Goal: Task Accomplishment & Management: Use online tool/utility

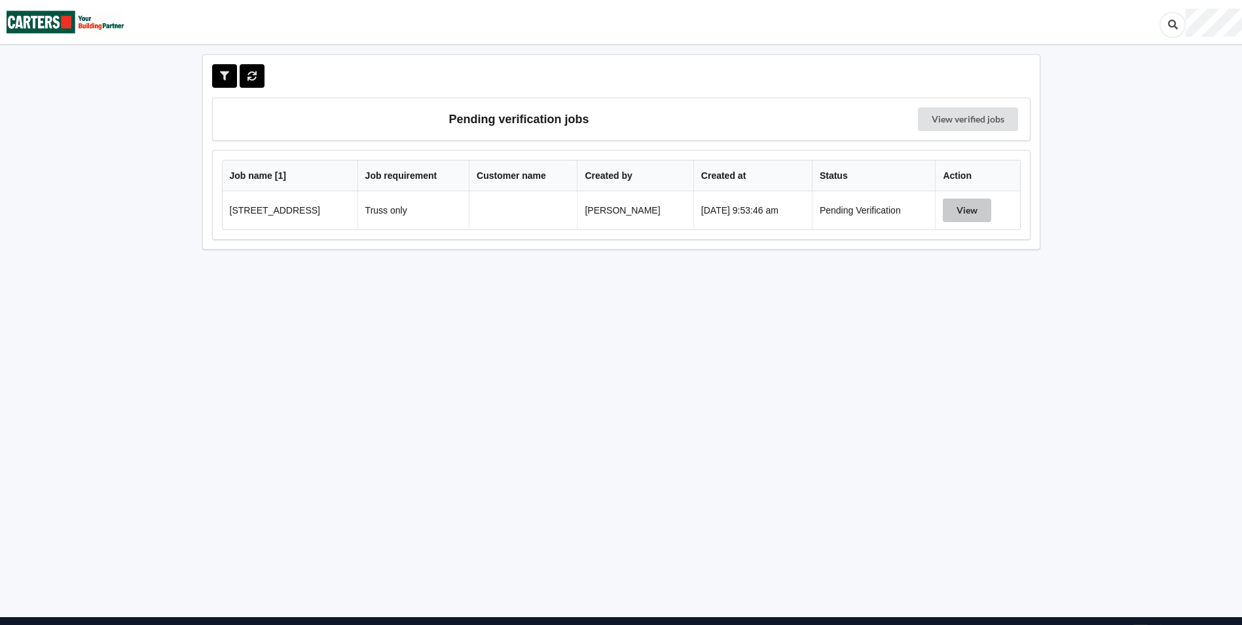
click at [969, 216] on button "View" at bounding box center [967, 210] width 48 height 24
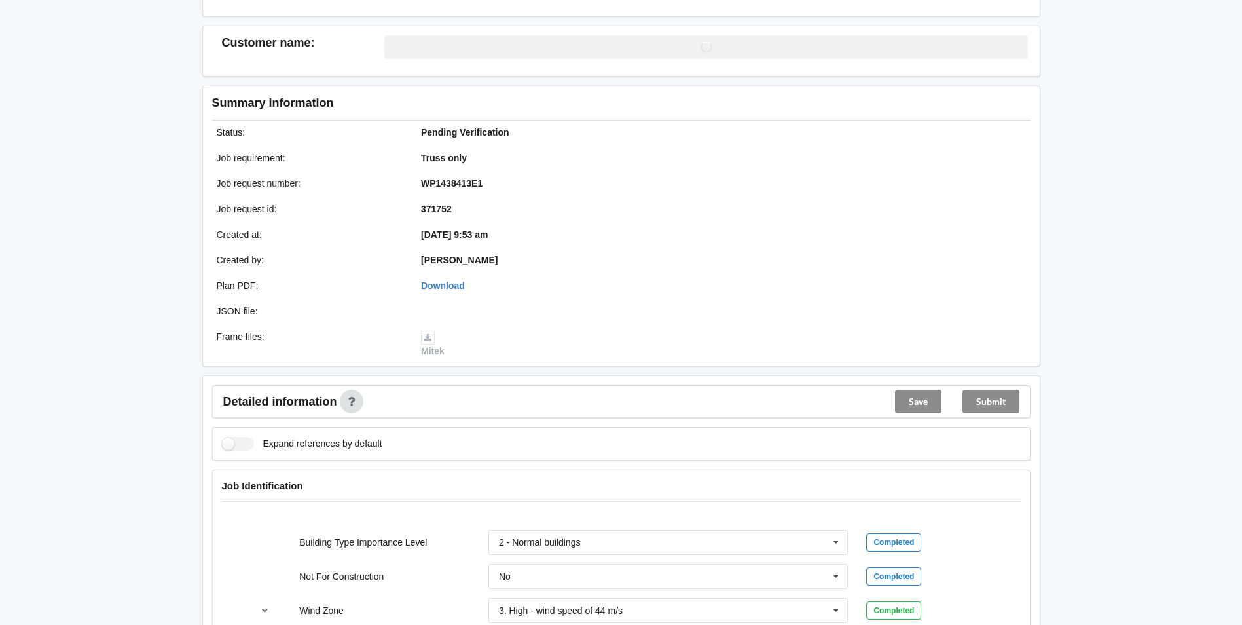
scroll to position [393, 0]
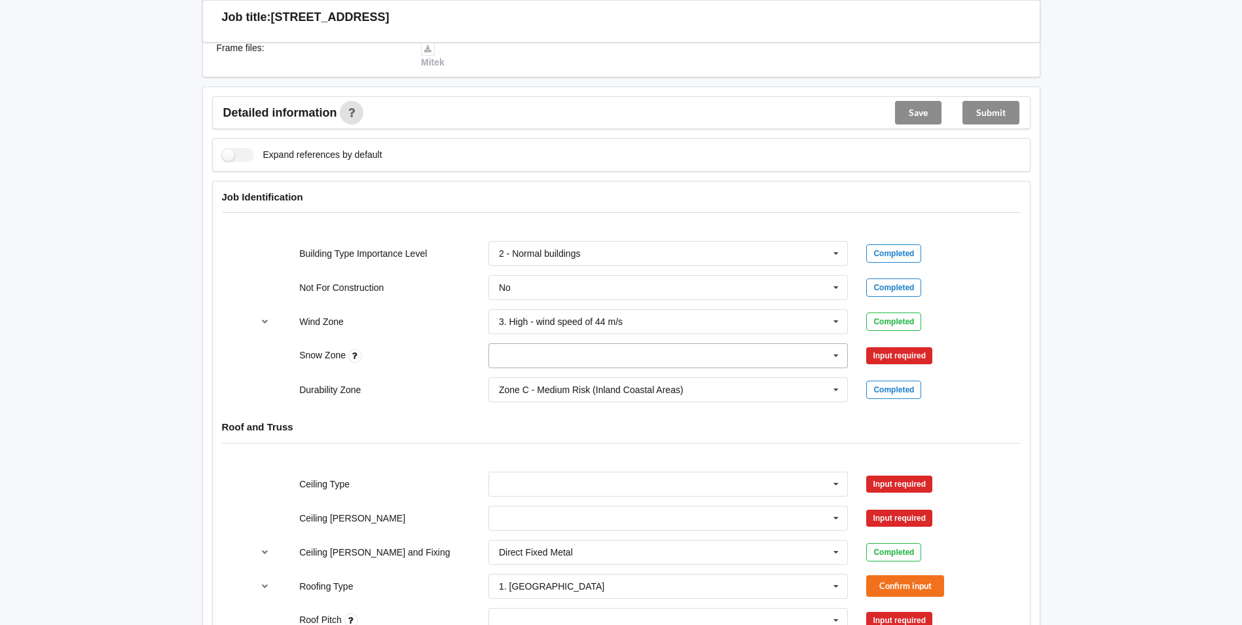
click at [836, 358] on icon at bounding box center [836, 356] width 20 height 24
click at [532, 377] on div "N0" at bounding box center [668, 379] width 359 height 24
click at [917, 354] on button "Confirm input" at bounding box center [905, 356] width 78 height 22
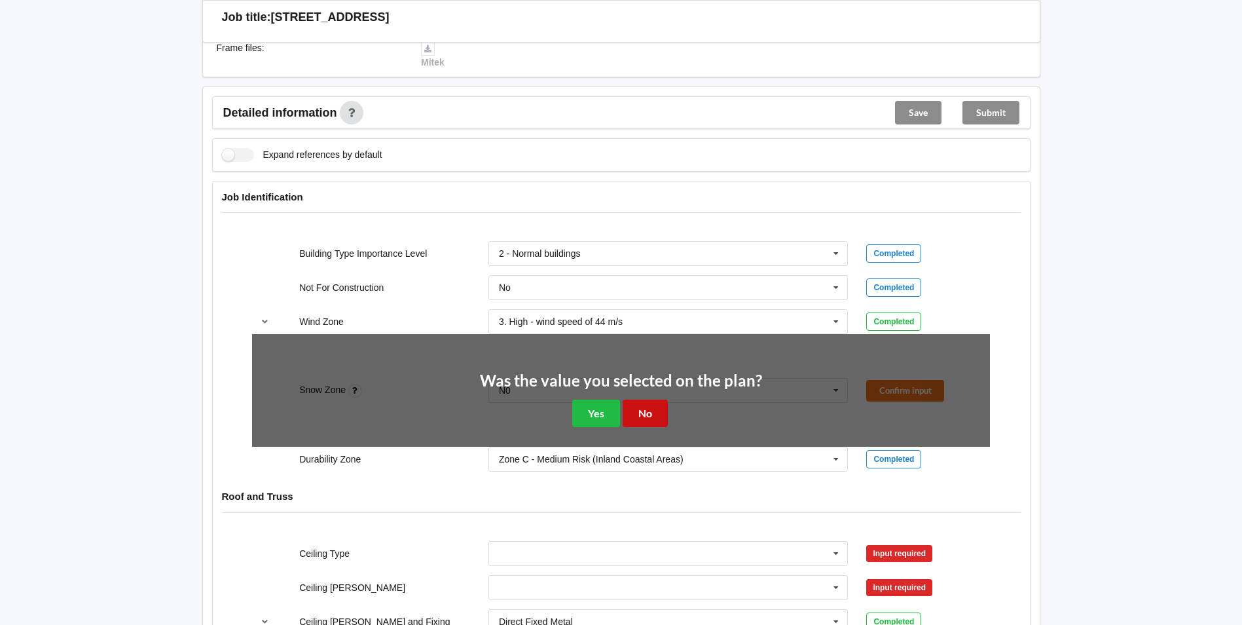
click at [646, 415] on button "No" at bounding box center [645, 412] width 45 height 27
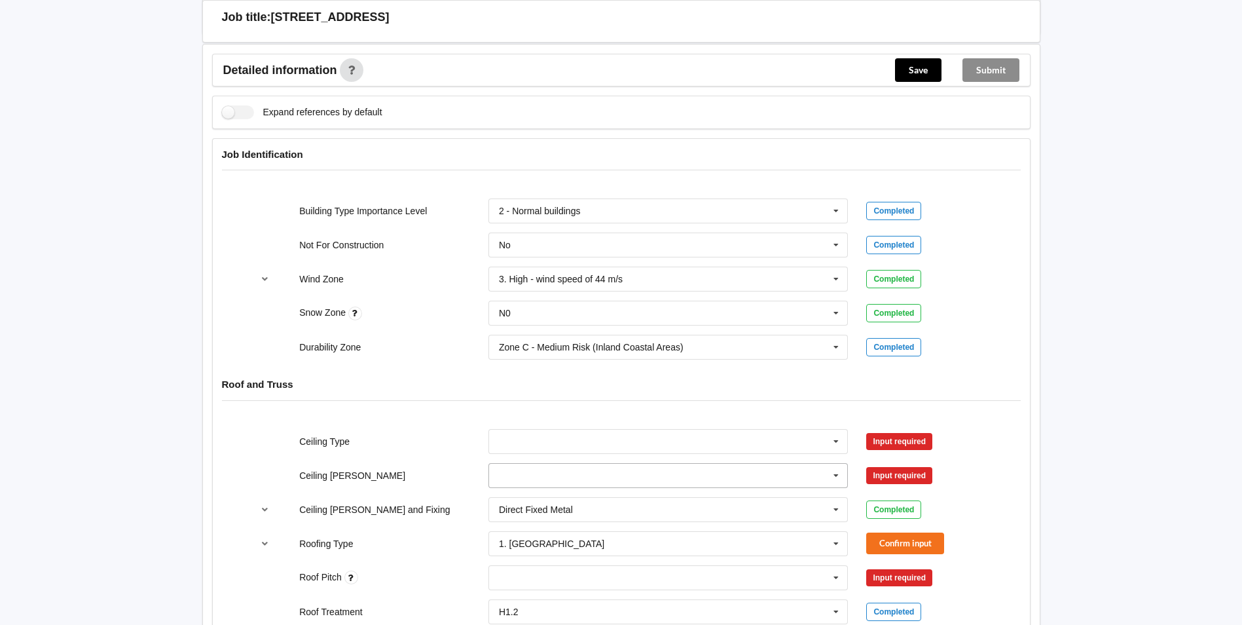
scroll to position [524, 0]
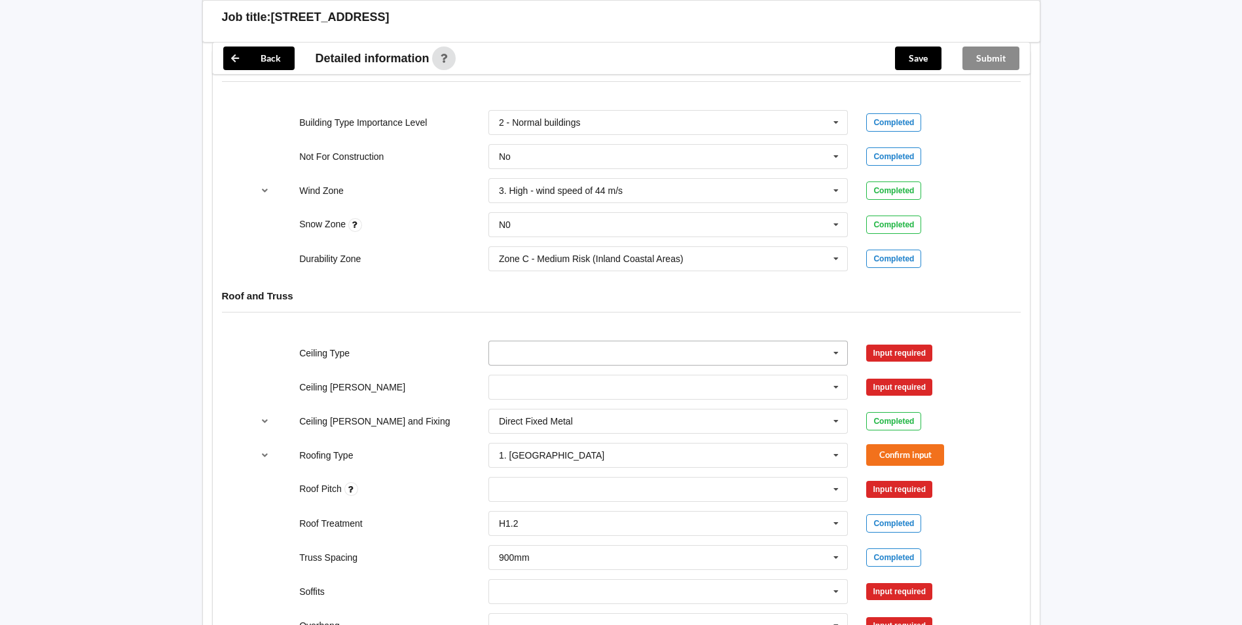
click at [832, 354] on icon at bounding box center [836, 353] width 20 height 24
drag, startPoint x: 565, startPoint y: 474, endPoint x: 573, endPoint y: 472, distance: 8.1
click at [566, 474] on div "None" at bounding box center [668, 474] width 359 height 24
click at [899, 350] on button "Confirm input" at bounding box center [905, 353] width 78 height 22
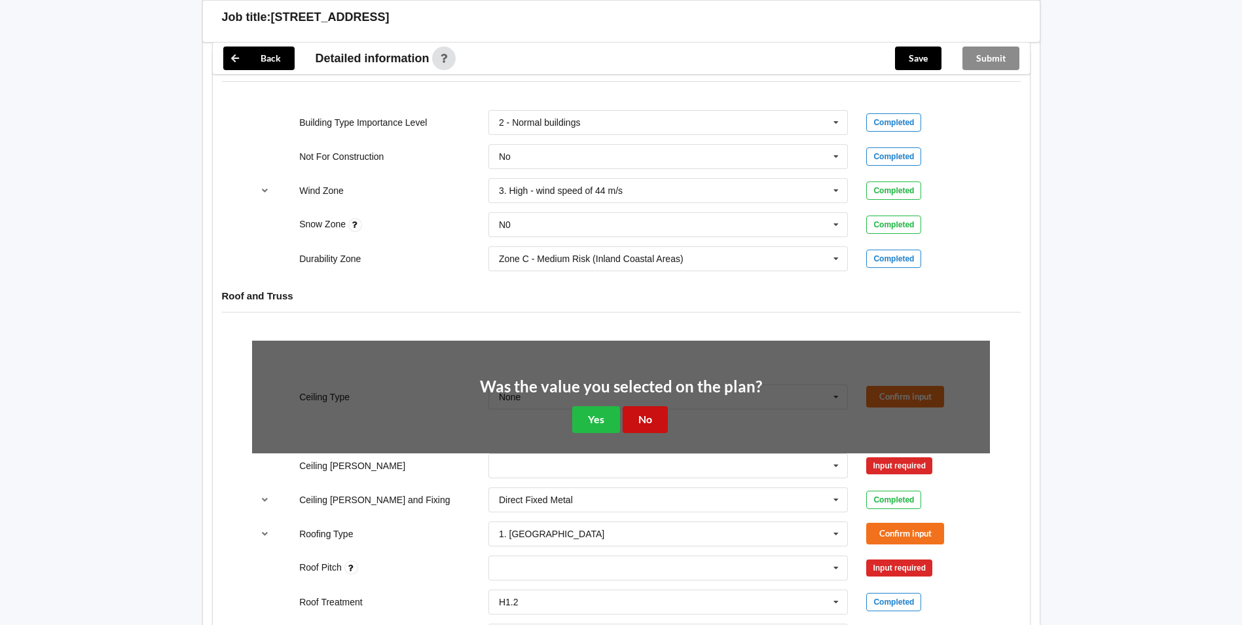
click at [644, 424] on button "No" at bounding box center [645, 419] width 45 height 27
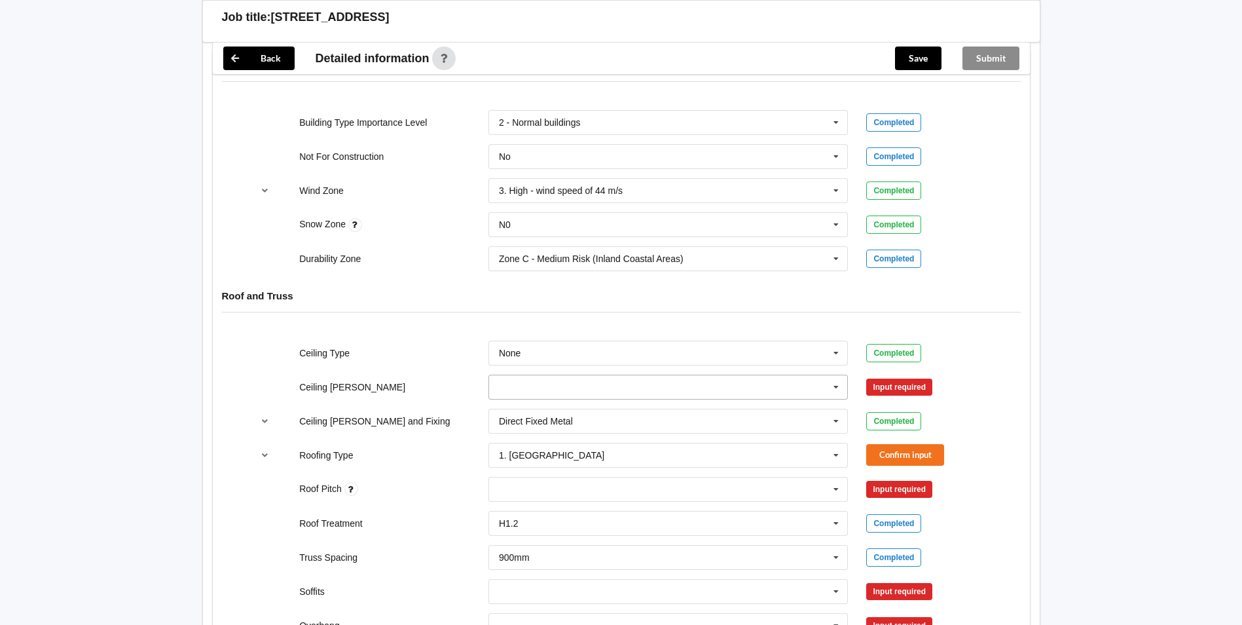
click at [835, 388] on icon at bounding box center [836, 387] width 20 height 24
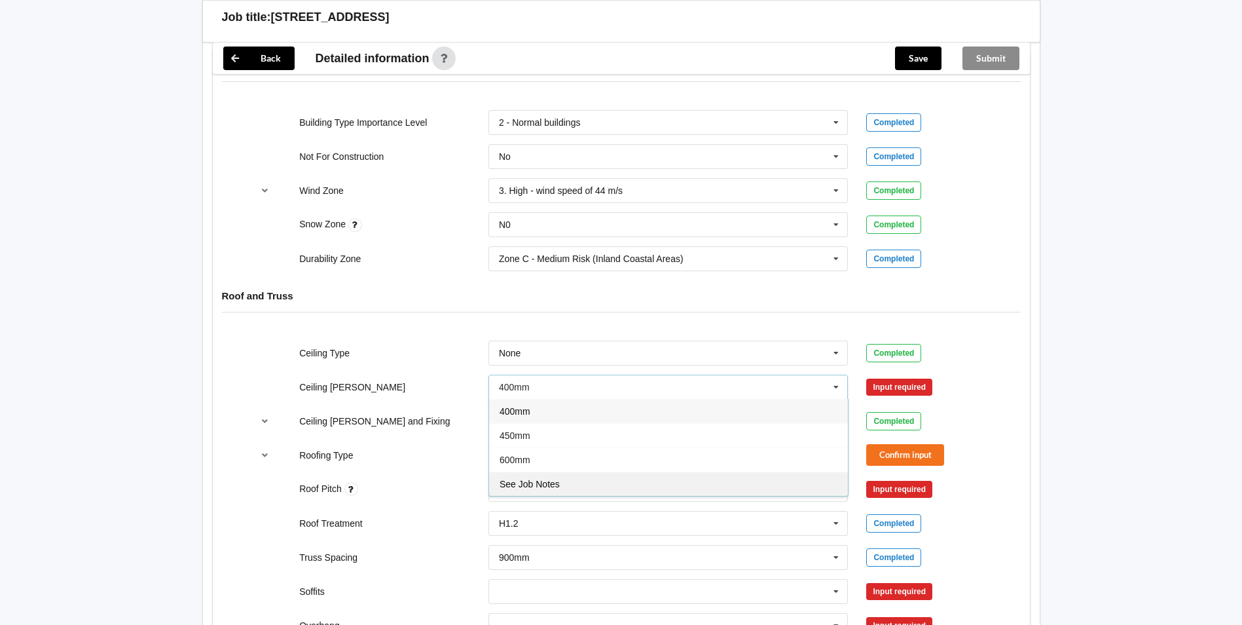
click at [619, 484] on div "See Job Notes" at bounding box center [668, 483] width 359 height 24
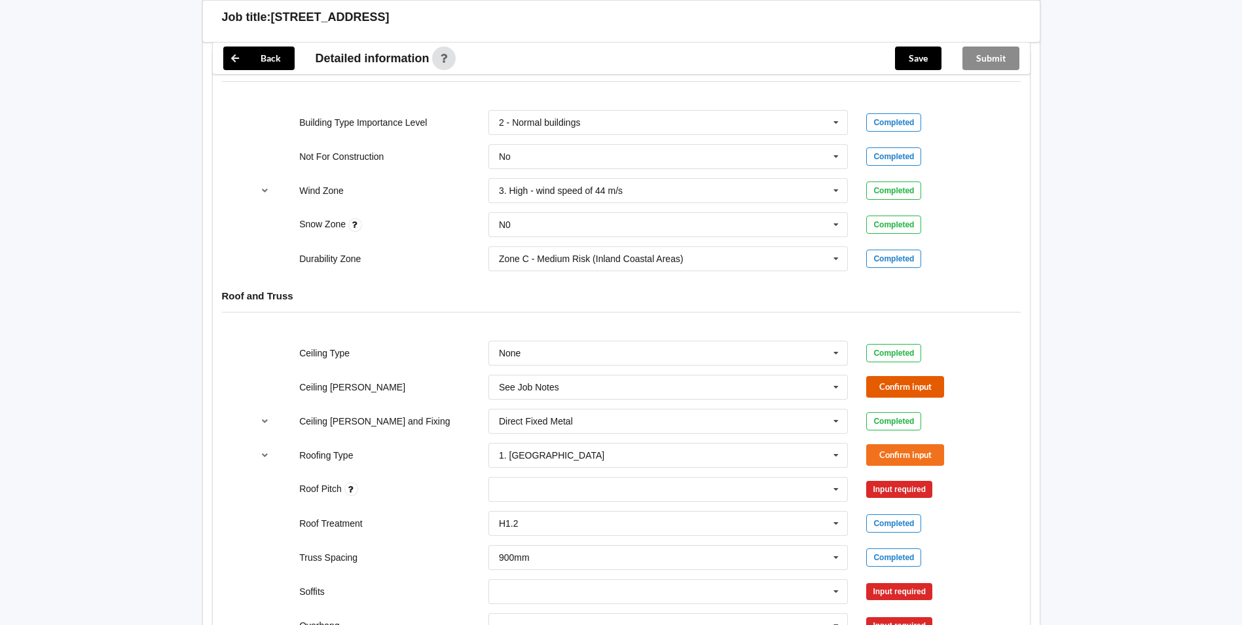
click at [906, 392] on button "Confirm input" at bounding box center [905, 387] width 78 height 22
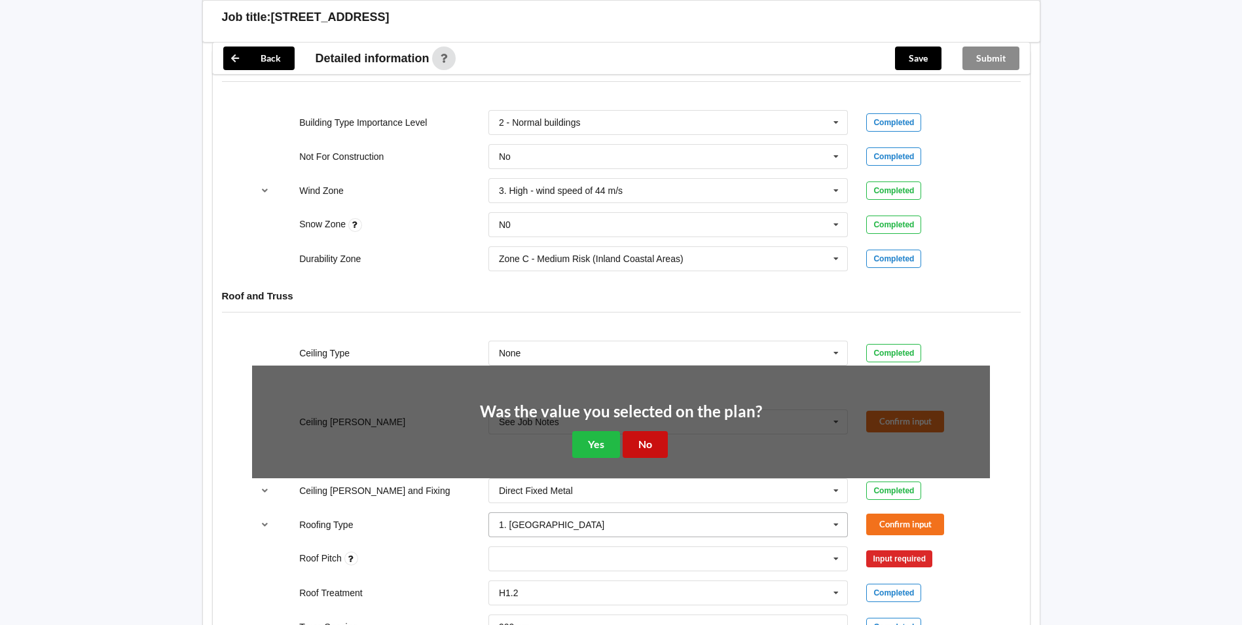
drag, startPoint x: 657, startPoint y: 449, endPoint x: 682, endPoint y: 449, distance: 25.5
click at [659, 449] on button "No" at bounding box center [645, 444] width 45 height 27
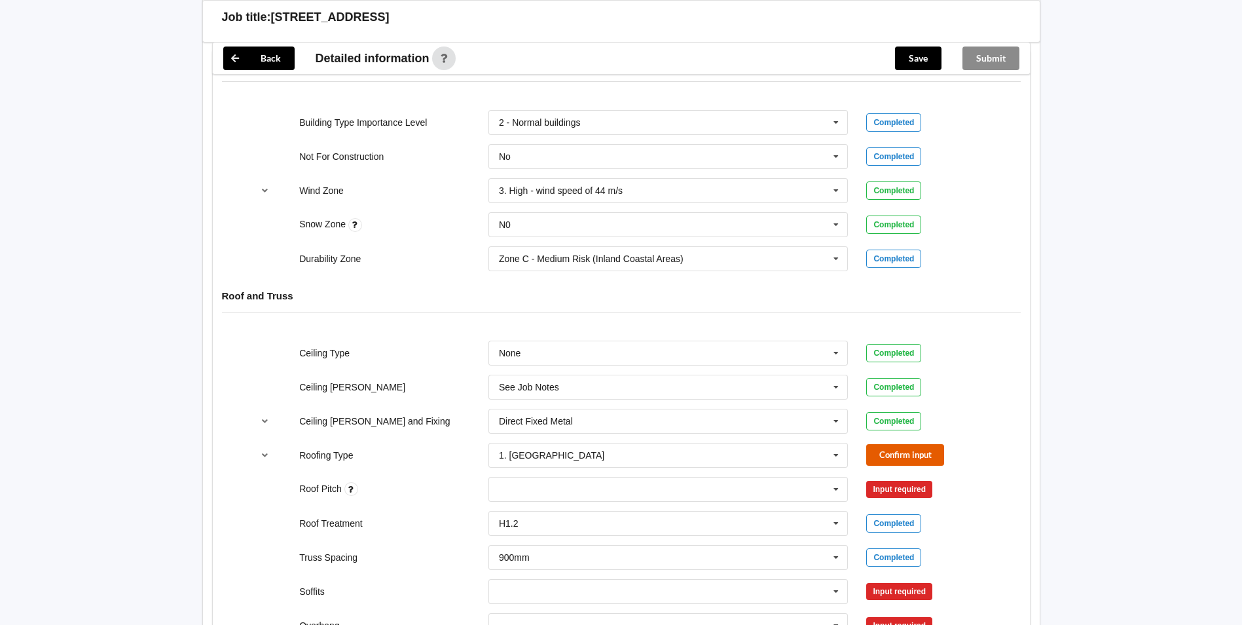
click at [889, 448] on button "Confirm input" at bounding box center [905, 455] width 78 height 22
click at [539, 491] on div "None" at bounding box center [669, 489] width 360 height 25
type input "9.73"
click at [551, 513] on div "Add 9.73" at bounding box center [668, 513] width 359 height 24
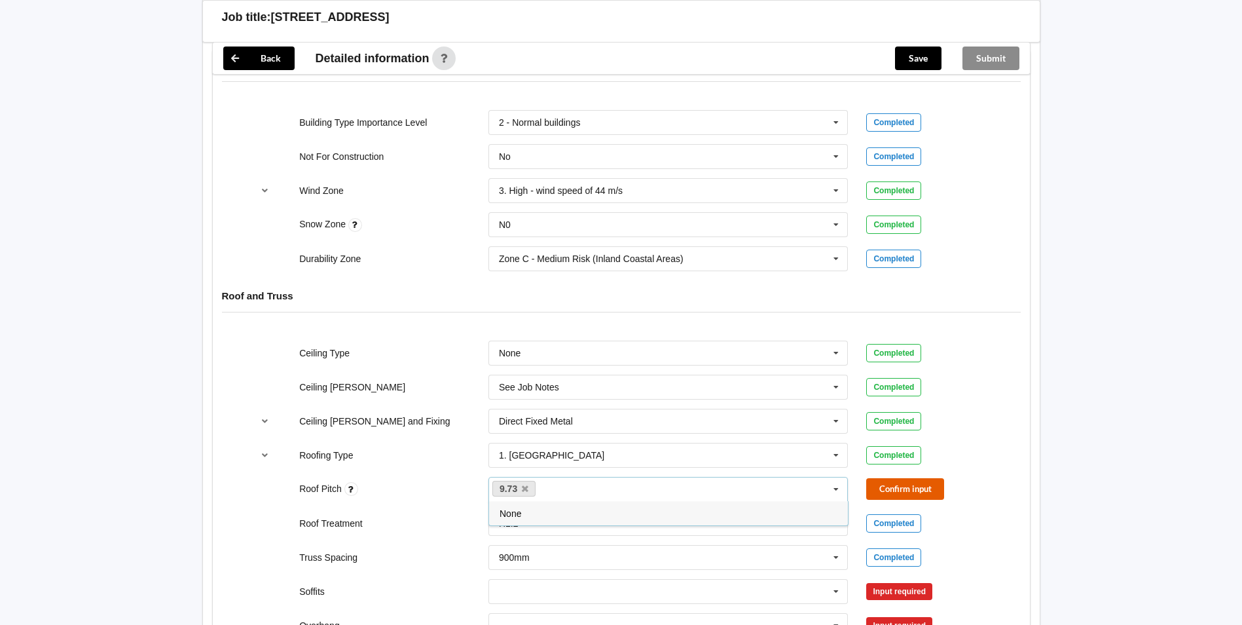
click at [908, 492] on button "Confirm input" at bounding box center [905, 489] width 78 height 22
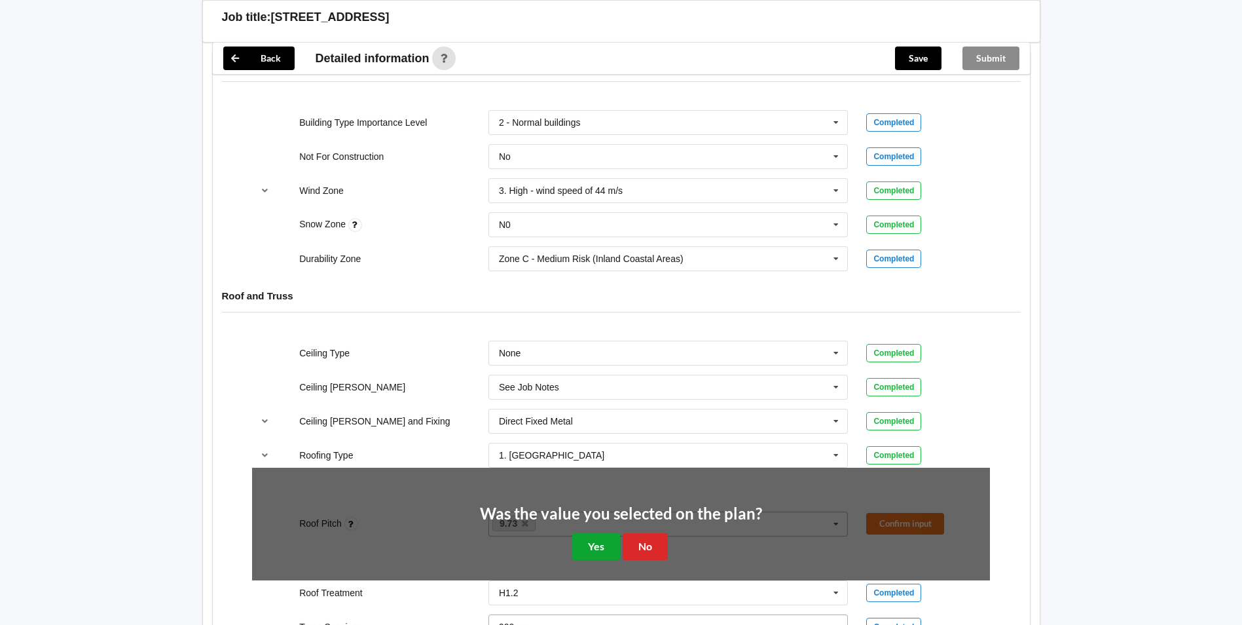
drag, startPoint x: 589, startPoint y: 547, endPoint x: 608, endPoint y: 545, distance: 19.1
click at [590, 548] on button "Yes" at bounding box center [596, 546] width 48 height 27
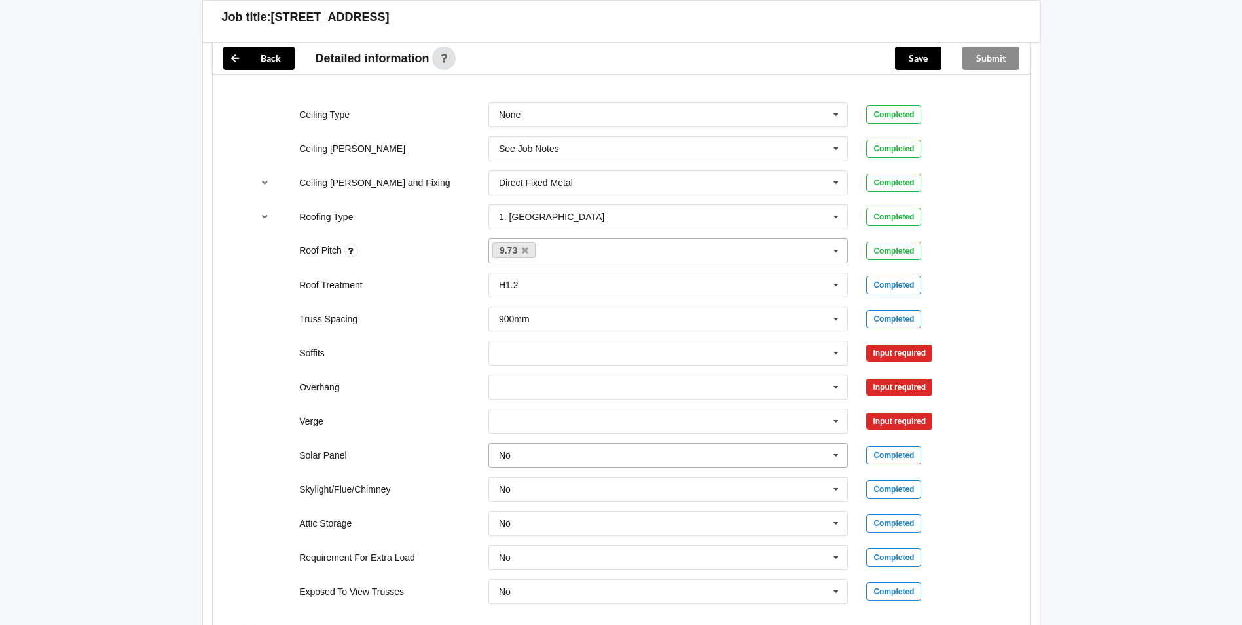
scroll to position [786, 0]
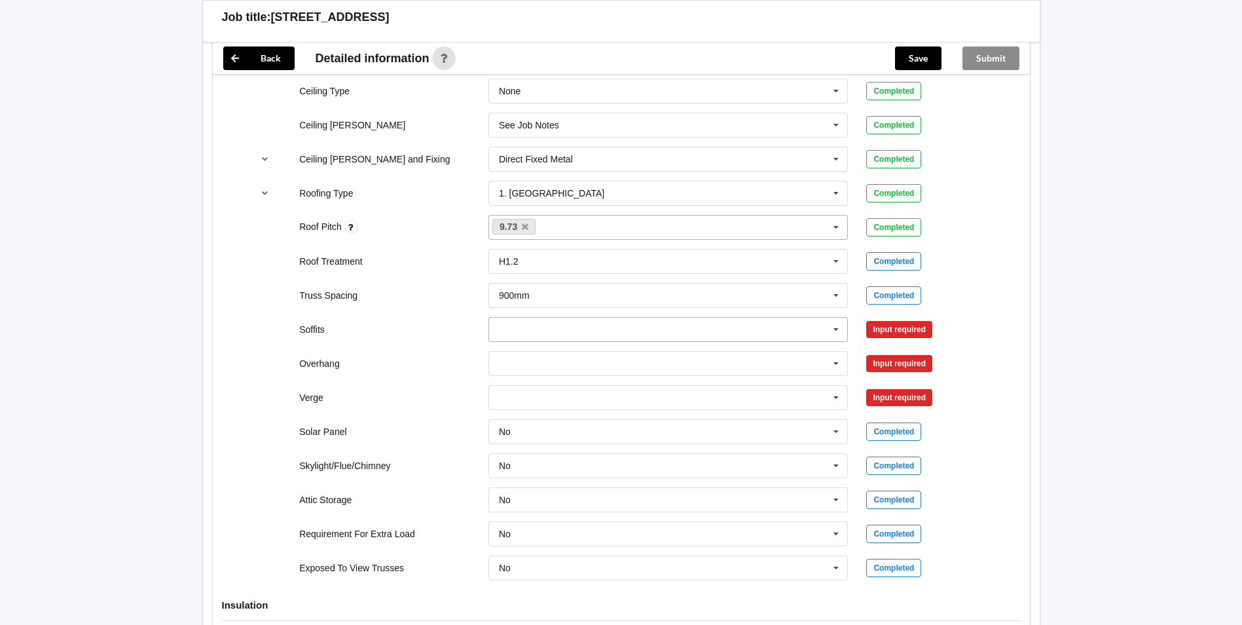
click at [838, 331] on icon at bounding box center [836, 330] width 20 height 24
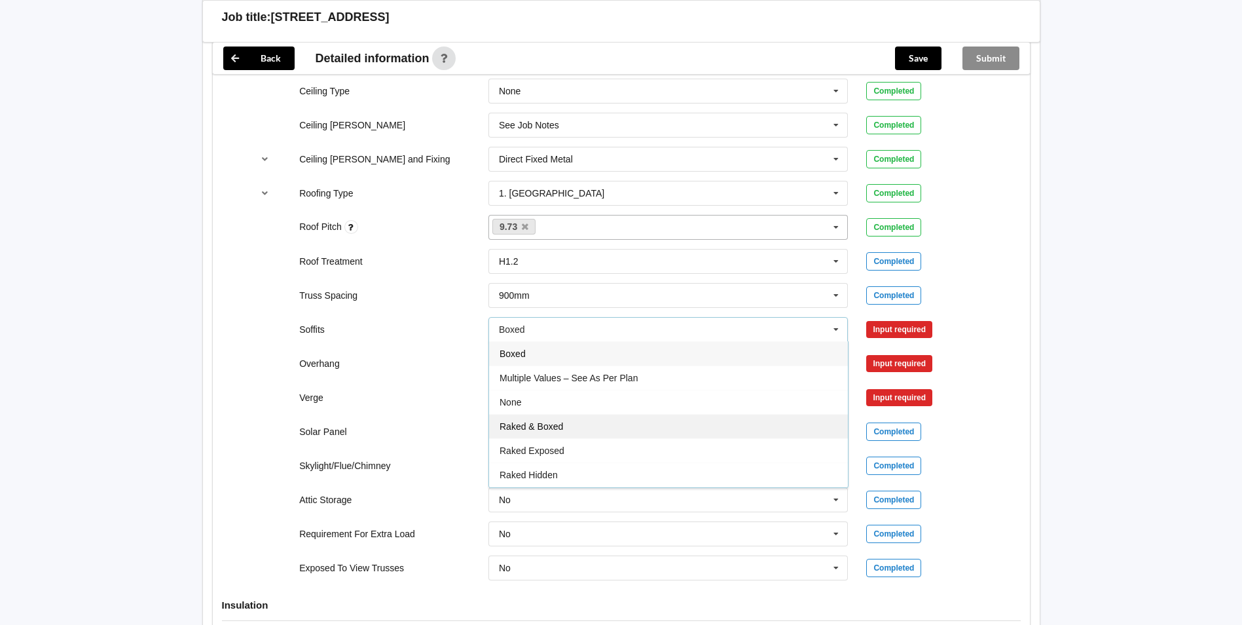
click at [552, 425] on span "Raked & Boxed" at bounding box center [532, 426] width 64 height 10
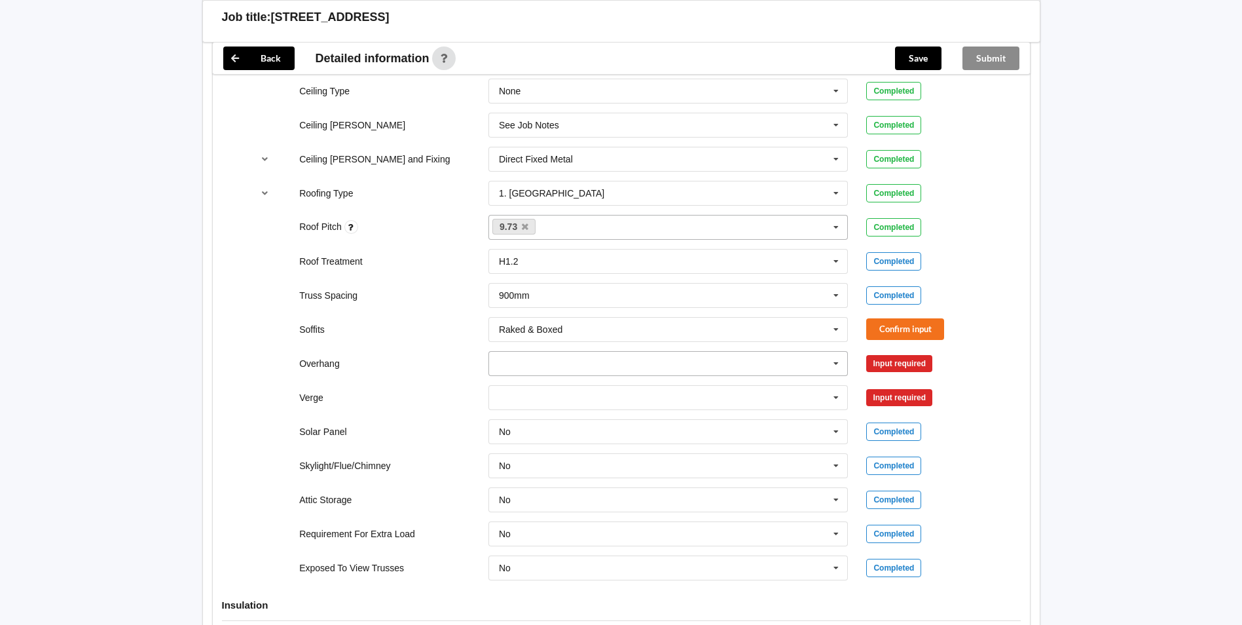
click at [836, 363] on icon at bounding box center [836, 364] width 20 height 24
click at [613, 487] on span "Multiple Values – See As Per Plan" at bounding box center [569, 484] width 138 height 10
click at [835, 397] on icon at bounding box center [836, 398] width 20 height 24
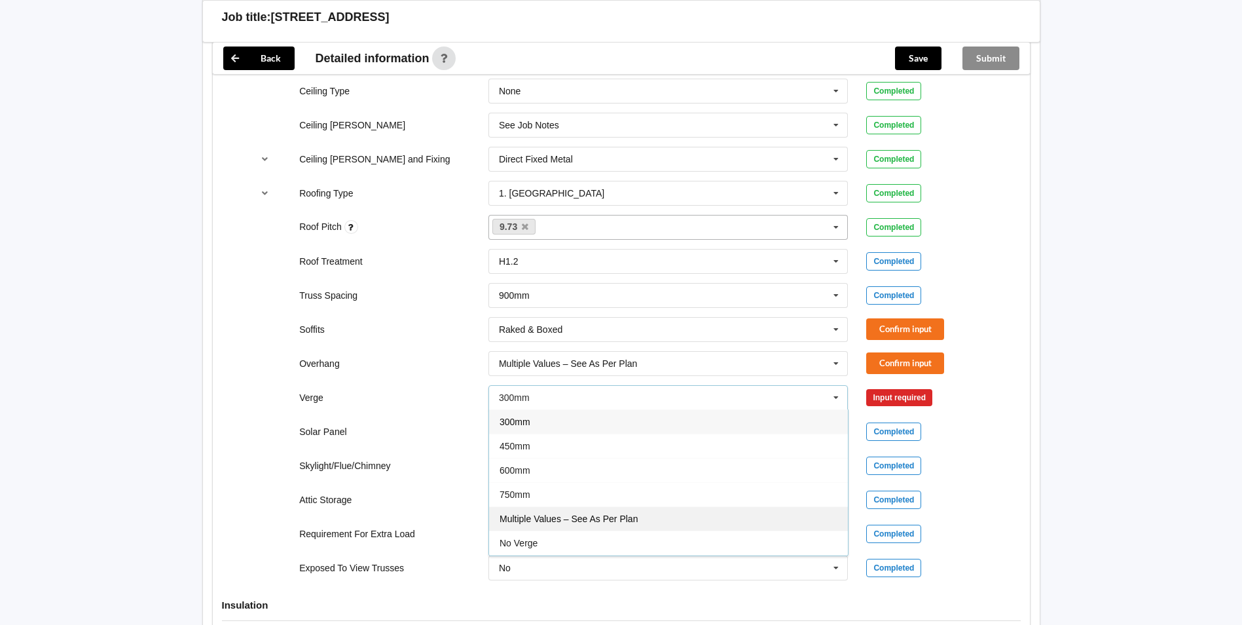
click at [567, 516] on span "Multiple Values – See As Per Plan" at bounding box center [569, 518] width 138 height 10
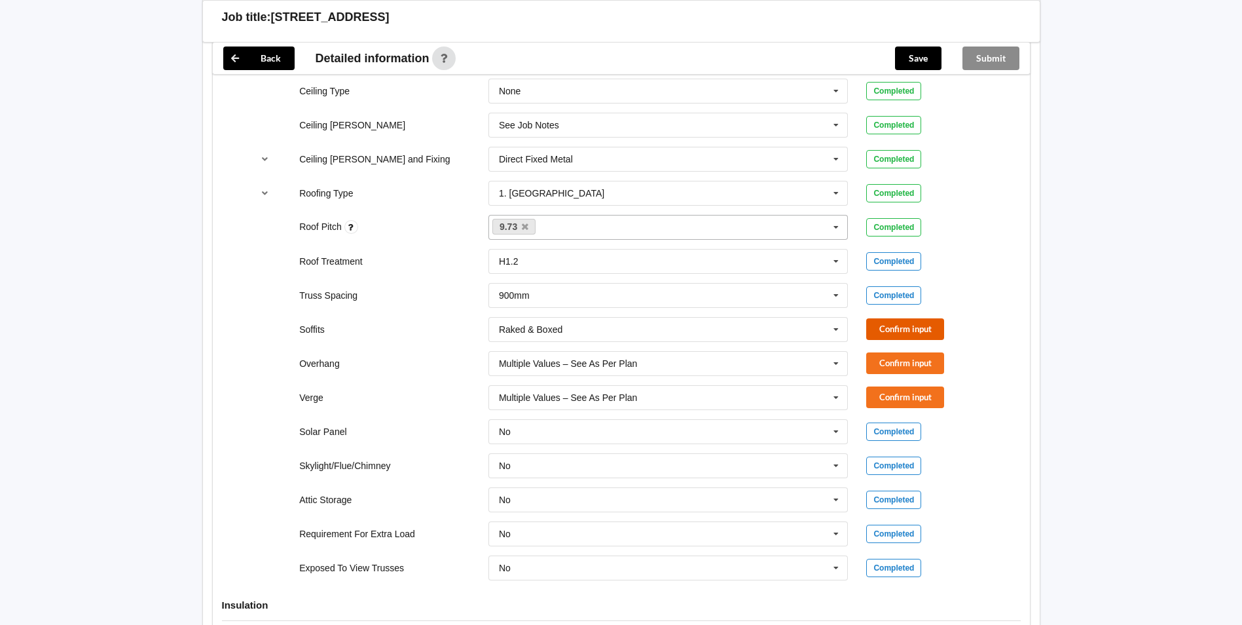
click at [908, 331] on button "Confirm input" at bounding box center [905, 329] width 78 height 22
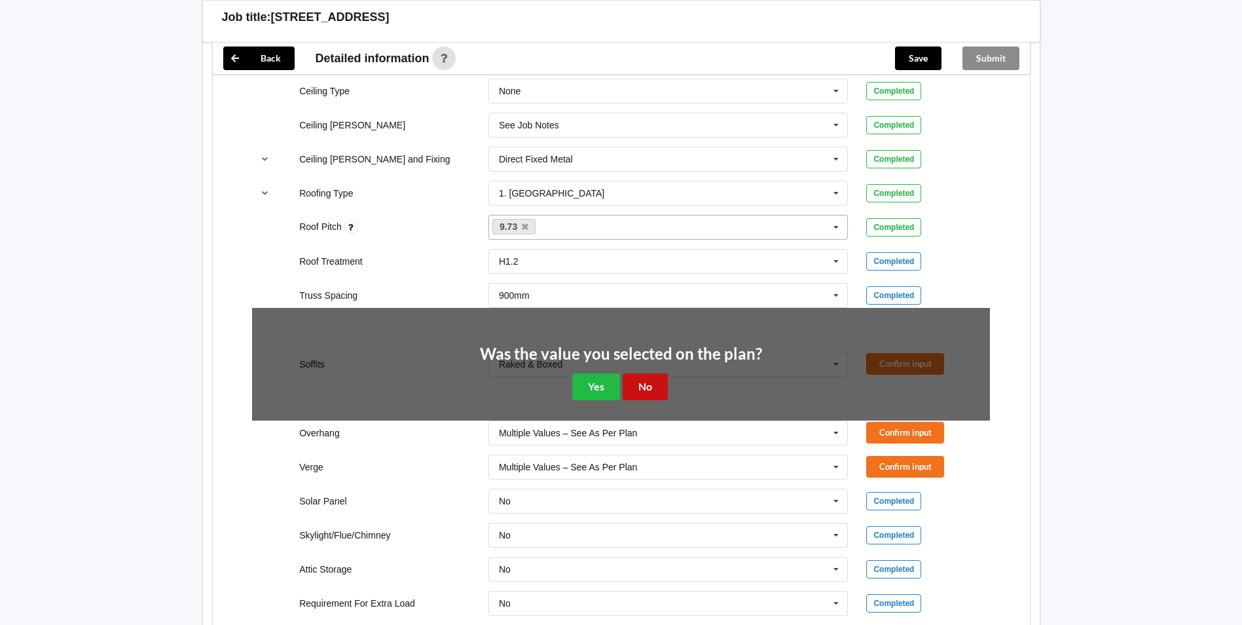
drag, startPoint x: 636, startPoint y: 393, endPoint x: 698, endPoint y: 394, distance: 61.6
click at [636, 394] on button "No" at bounding box center [645, 386] width 45 height 27
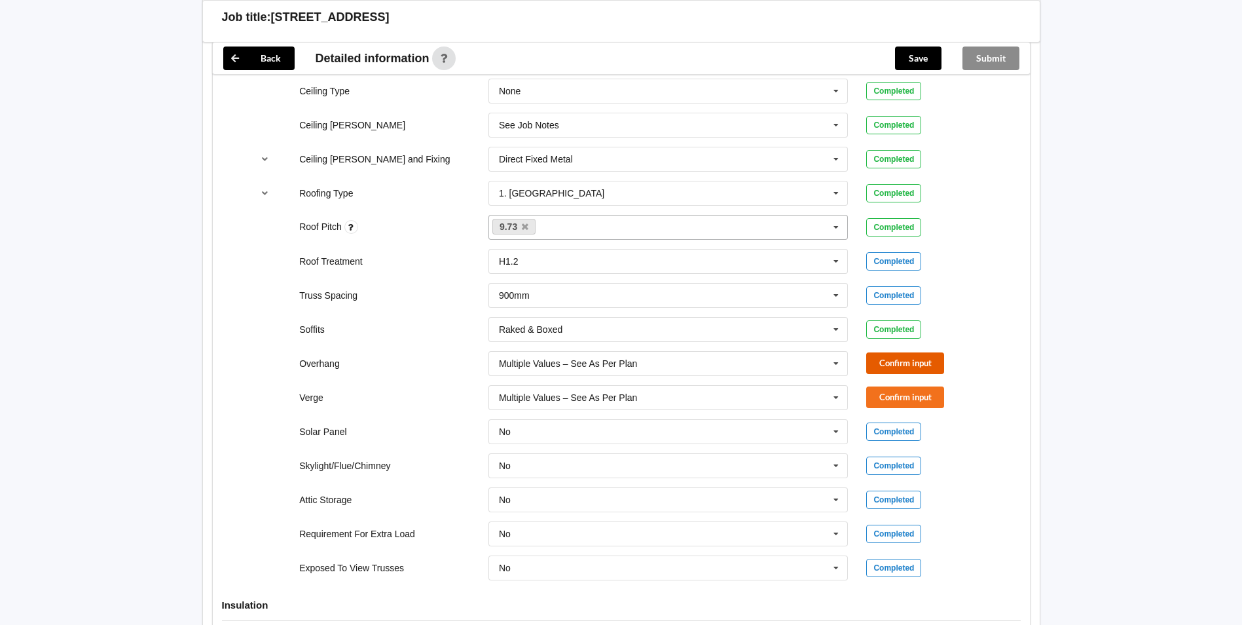
click at [895, 362] on button "Confirm input" at bounding box center [905, 363] width 78 height 22
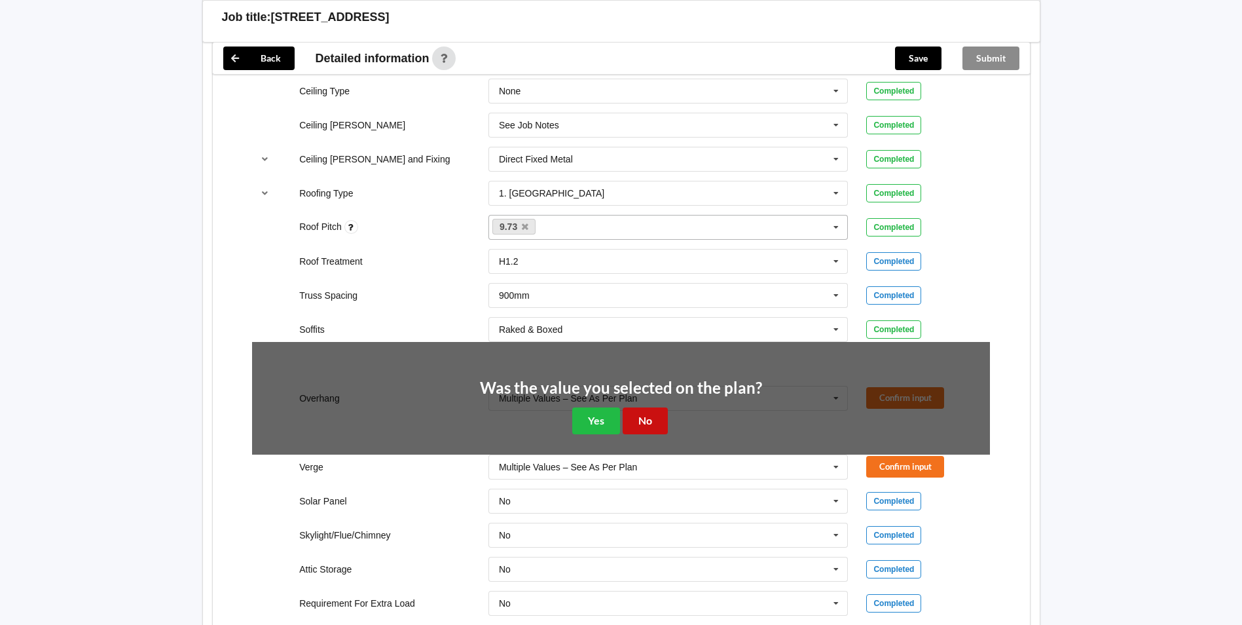
drag, startPoint x: 659, startPoint y: 415, endPoint x: 691, endPoint y: 416, distance: 32.1
click at [659, 415] on button "No" at bounding box center [645, 420] width 45 height 27
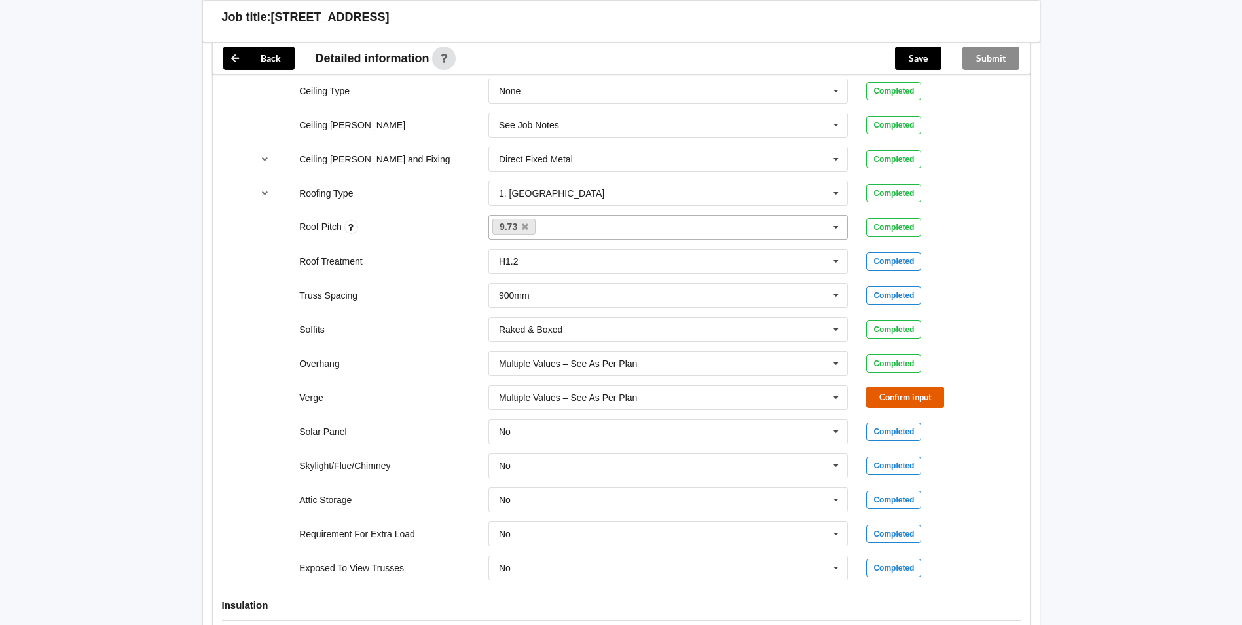
click at [912, 394] on button "Confirm input" at bounding box center [905, 397] width 78 height 22
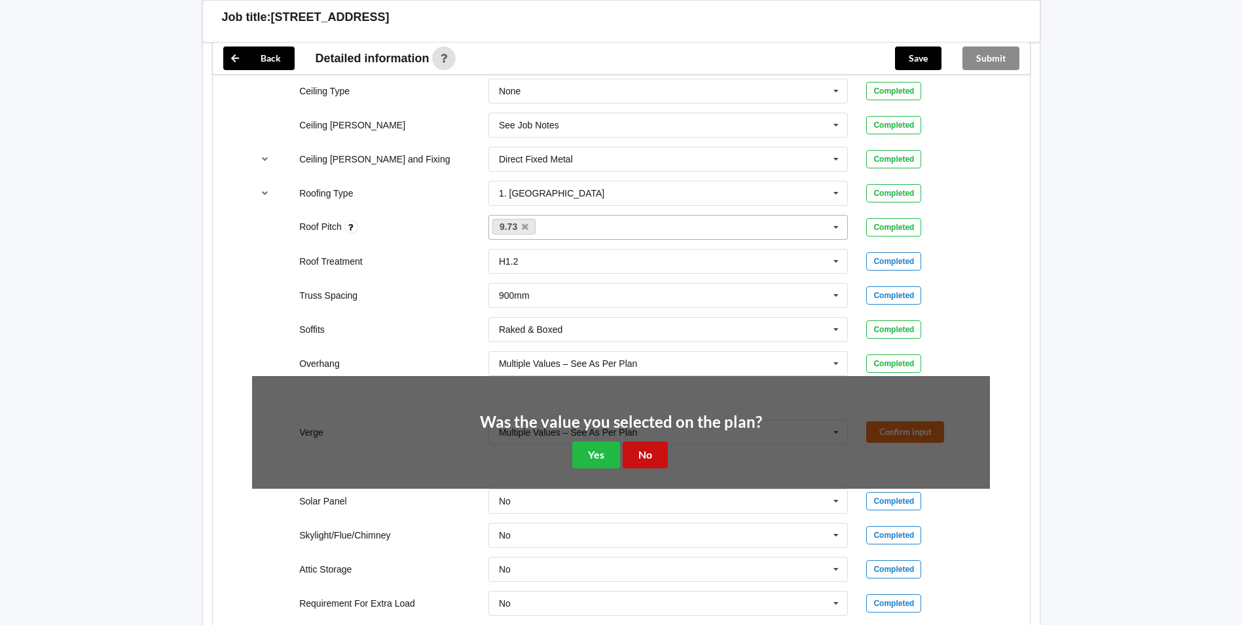
click at [654, 450] on button "No" at bounding box center [645, 454] width 45 height 27
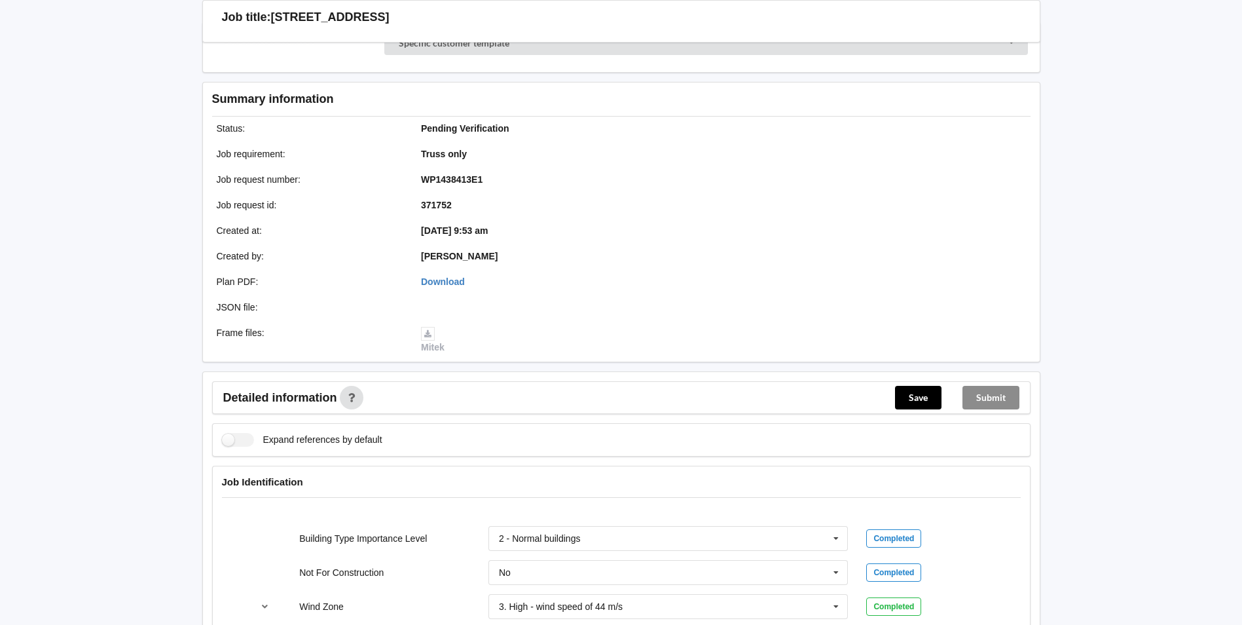
scroll to position [0, 0]
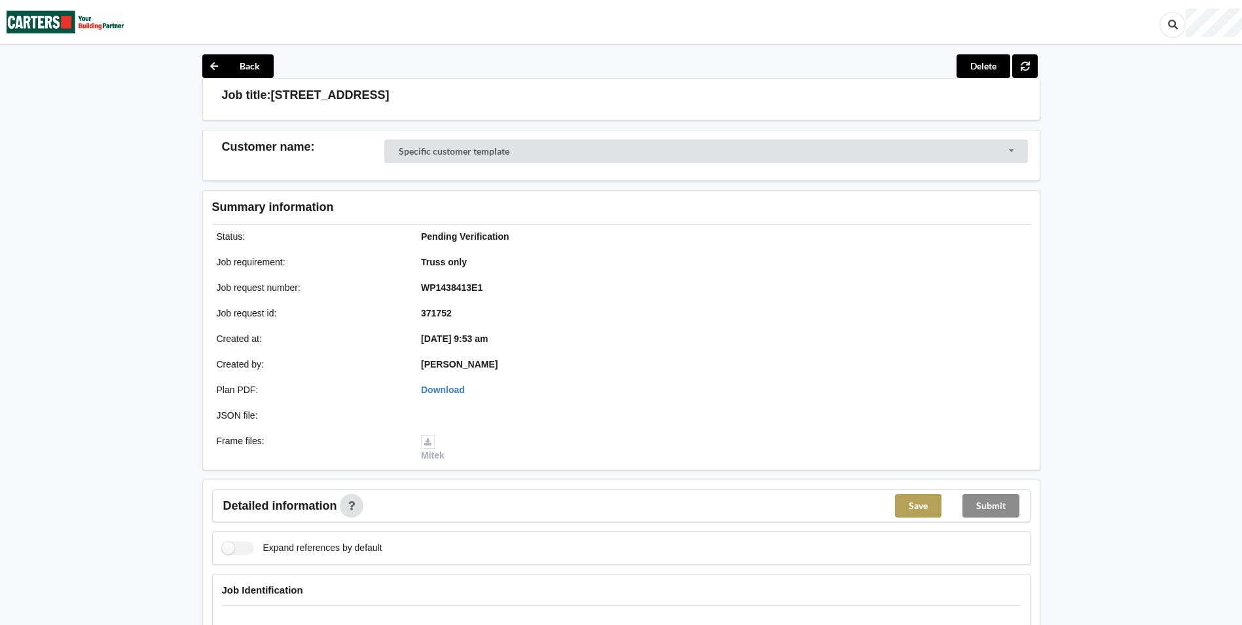
click at [920, 506] on button "Save" at bounding box center [918, 506] width 46 height 24
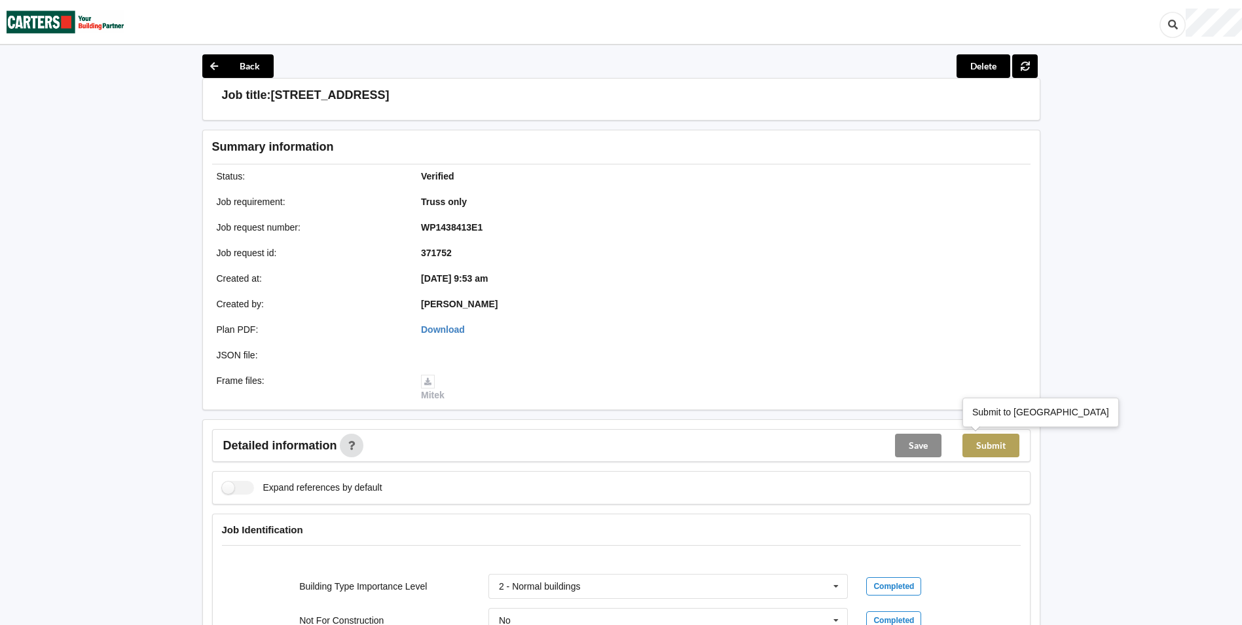
click at [994, 443] on button "Submit" at bounding box center [991, 445] width 57 height 24
